Goal: Information Seeking & Learning: Learn about a topic

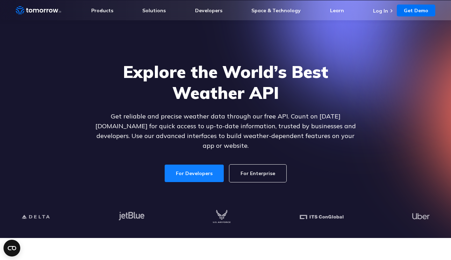
click at [197, 166] on link "For Developers" at bounding box center [193, 173] width 63 height 19
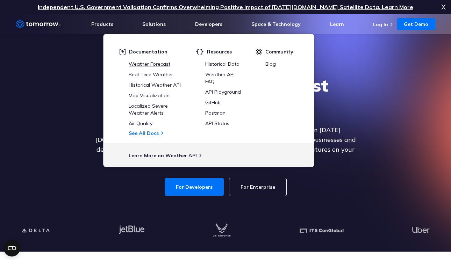
click at [160, 64] on link "Weather Forecast" at bounding box center [150, 64] width 42 height 6
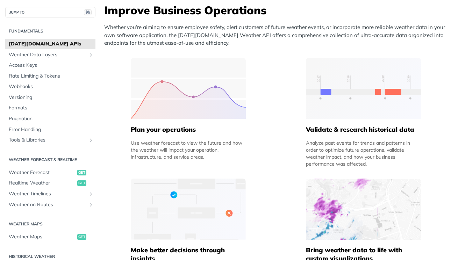
scroll to position [298, 0]
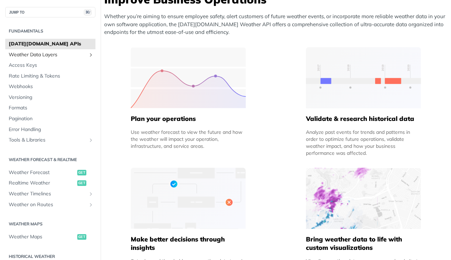
click at [46, 54] on span "Weather Data Layers" at bounding box center [48, 54] width 78 height 7
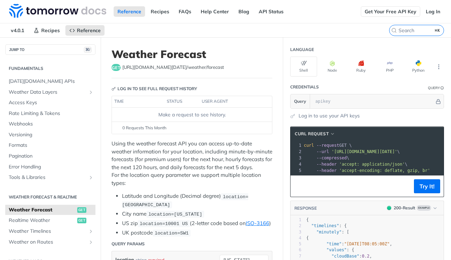
click at [390, 11] on link "Get Your Free API Key" at bounding box center [389, 11] width 59 height 10
click at [397, 9] on link "Get Your Free API Key" at bounding box center [389, 11] width 59 height 10
click at [275, 12] on link "API Status" at bounding box center [271, 11] width 32 height 10
click at [162, 9] on link "Recipes" at bounding box center [160, 11] width 26 height 10
